Goal: Check status: Check status

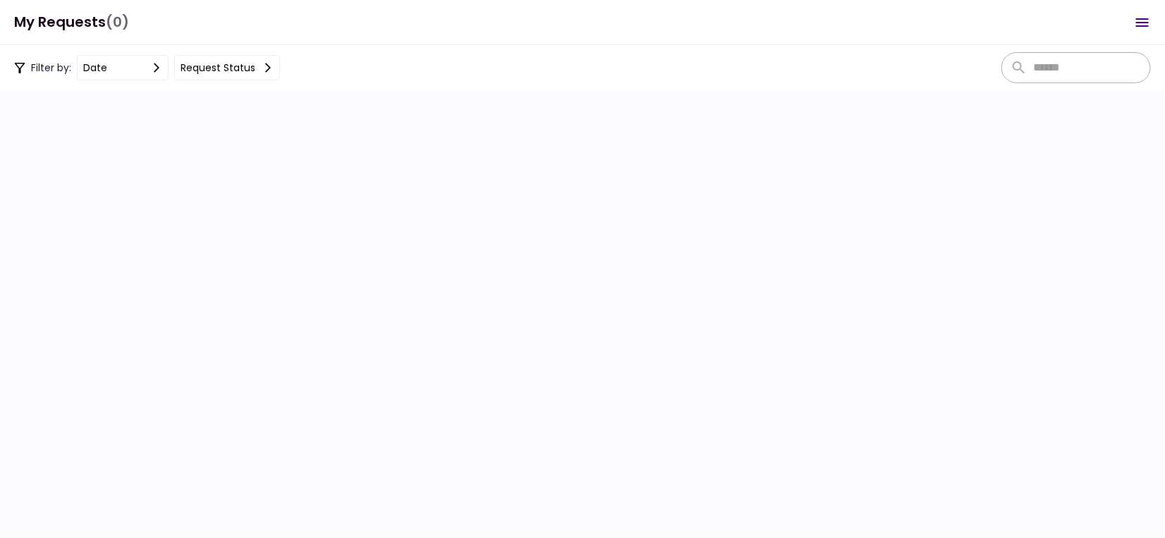
click at [58, 26] on h1 "My Requests (0)" at bounding box center [71, 22] width 115 height 29
click at [221, 66] on button "Request status" at bounding box center [227, 67] width 106 height 25
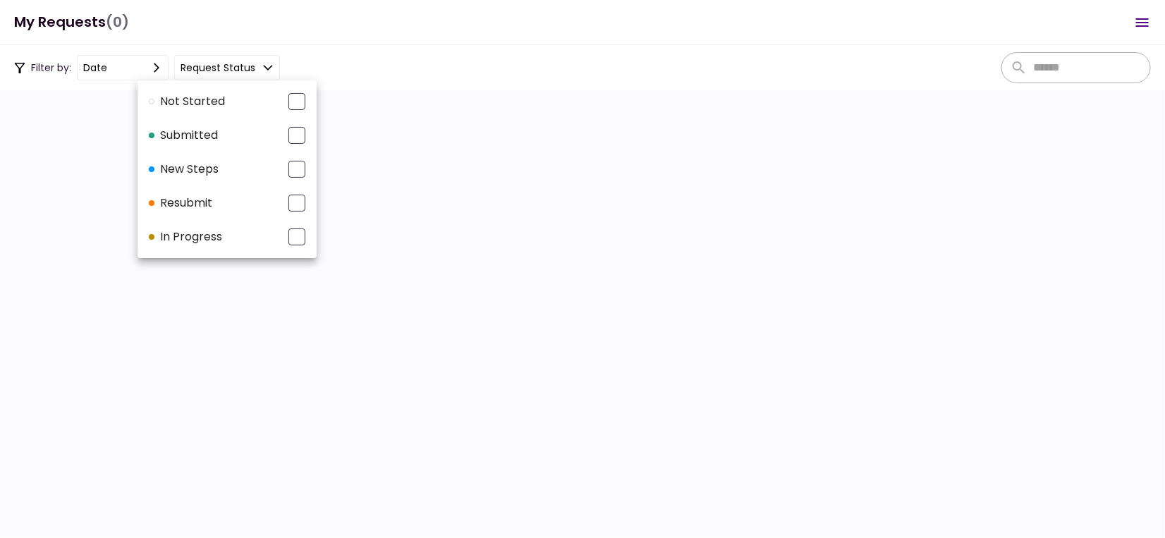
click at [528, 178] on div at bounding box center [582, 269] width 1165 height 538
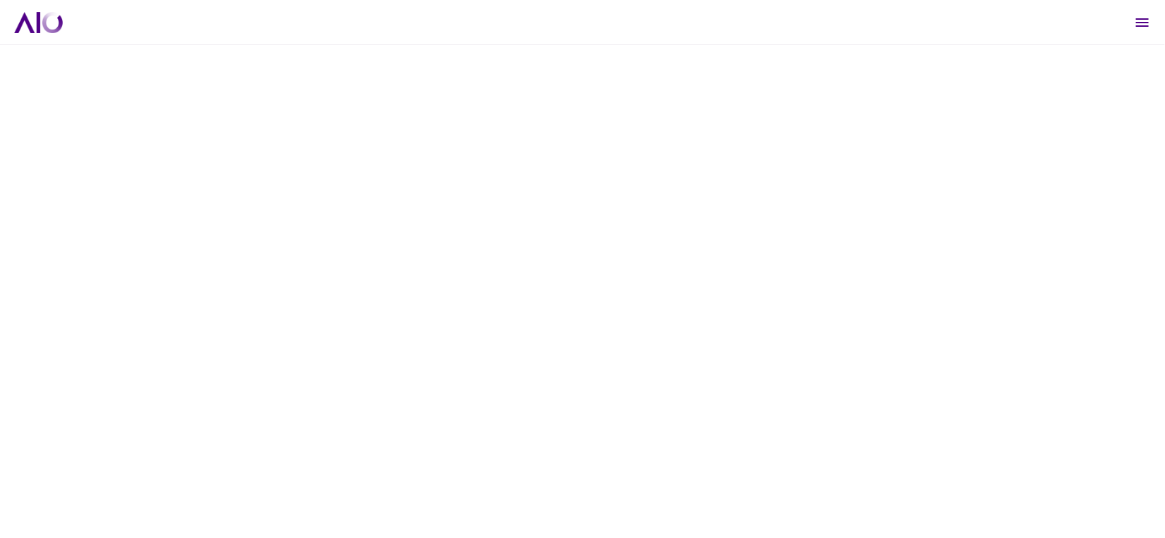
click at [308, 159] on div at bounding box center [582, 291] width 1165 height 493
